Goal: Task Accomplishment & Management: Manage account settings

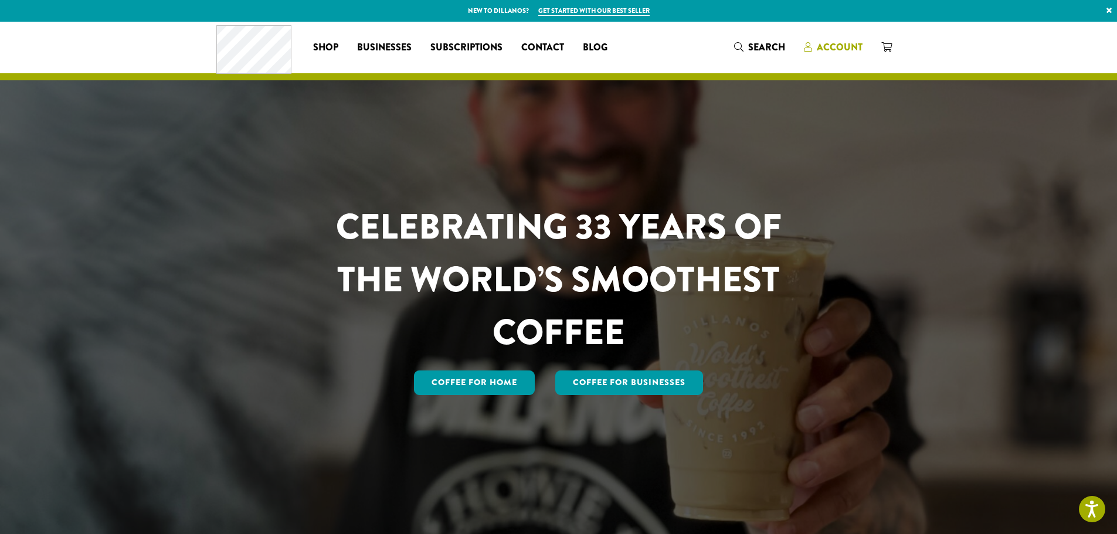
click at [836, 44] on span "Account" at bounding box center [840, 46] width 46 height 13
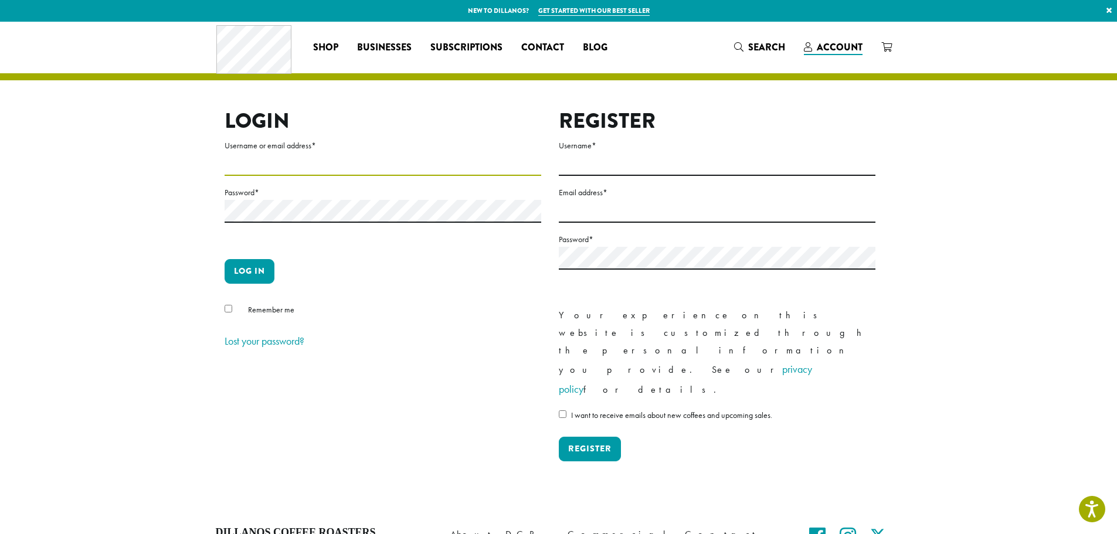
click at [313, 170] on input "Username or email address *" at bounding box center [383, 164] width 317 height 23
type input "**********"
click at [225, 259] on button "Log in" at bounding box center [250, 271] width 50 height 25
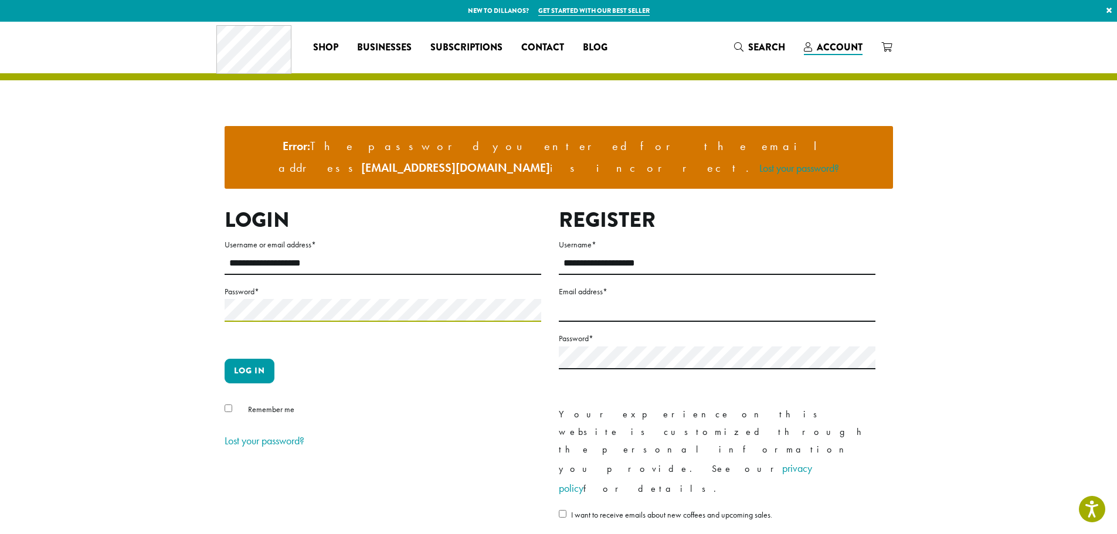
click at [225, 359] on button "Log in" at bounding box center [250, 371] width 50 height 25
click at [269, 359] on button "Log in" at bounding box center [250, 371] width 50 height 25
click at [225, 359] on button "Log in" at bounding box center [250, 371] width 50 height 25
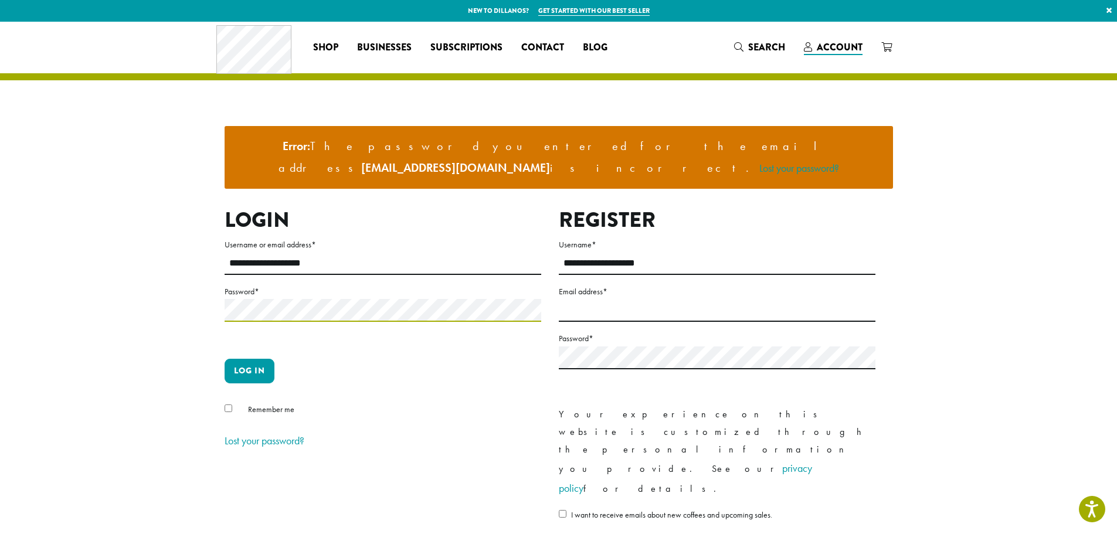
click at [225, 359] on button "Log in" at bounding box center [250, 371] width 50 height 25
